Goal: Task Accomplishment & Management: Complete application form

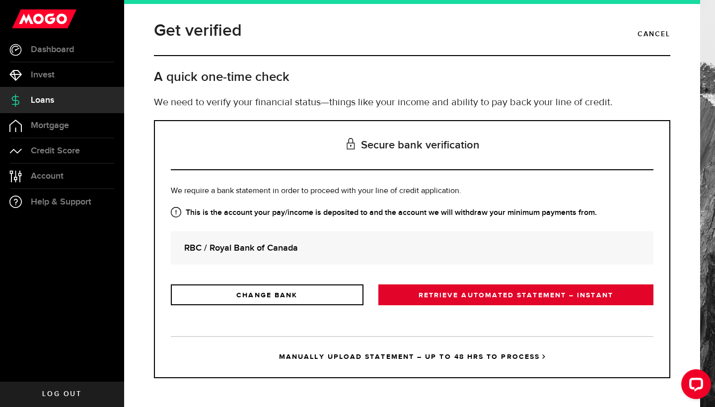
click at [463, 293] on link "RETRIEVE AUTOMATED STATEMENT – INSTANT" at bounding box center [515, 295] width 275 height 21
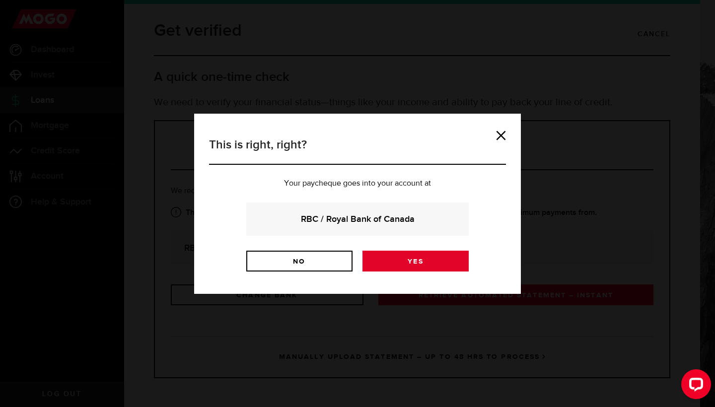
click at [410, 259] on link "Yes" at bounding box center [416, 261] width 106 height 21
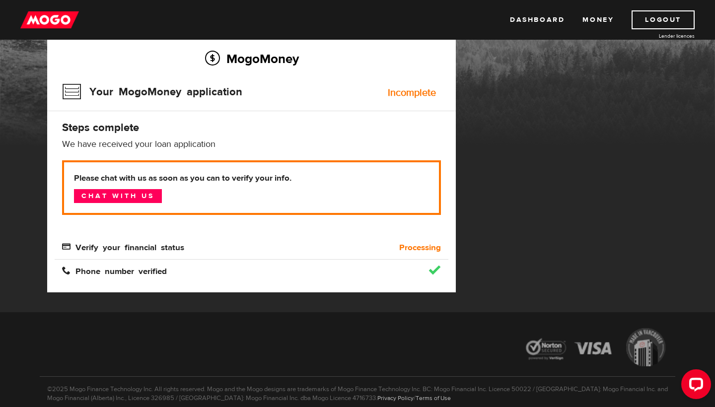
scroll to position [77, 0]
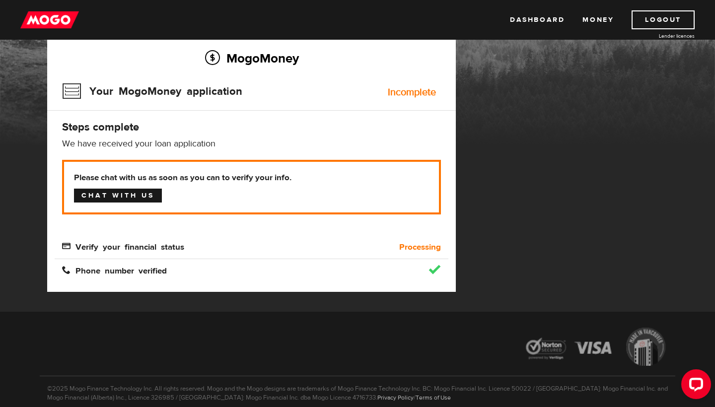
click at [124, 194] on link "Chat with us" at bounding box center [118, 196] width 88 height 14
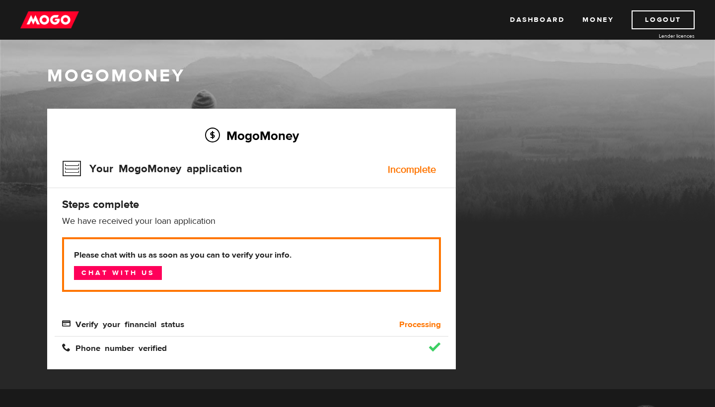
scroll to position [0, 0]
click at [163, 324] on span "Verify your financial status" at bounding box center [123, 323] width 122 height 8
click at [72, 325] on span "Verify your financial status" at bounding box center [123, 323] width 122 height 8
click at [601, 18] on link "Money" at bounding box center [598, 19] width 31 height 19
click at [547, 16] on link "Dashboard" at bounding box center [537, 19] width 55 height 19
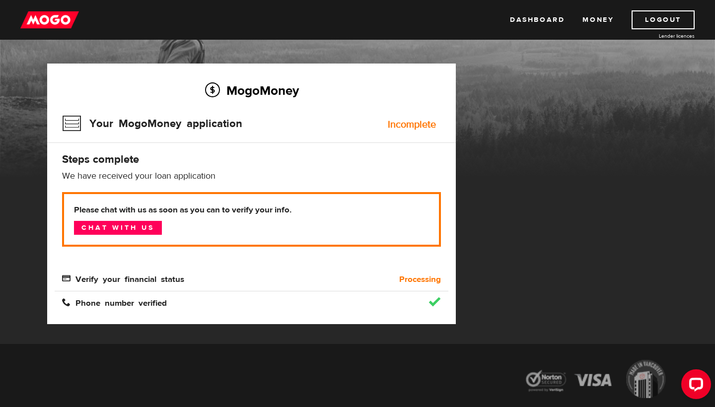
scroll to position [43, 0]
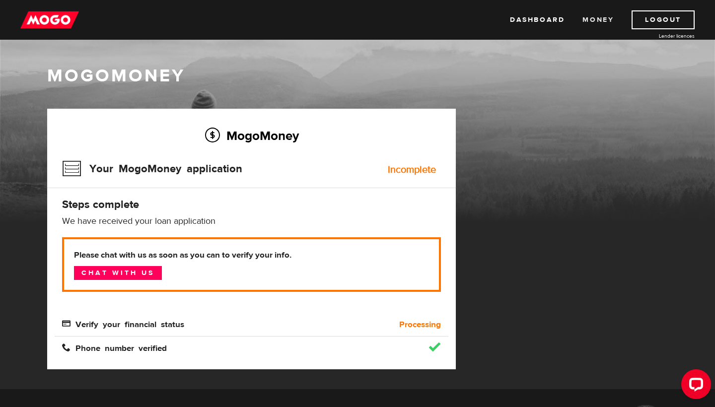
click at [598, 20] on link "Money" at bounding box center [598, 19] width 31 height 19
